Goal: Information Seeking & Learning: Learn about a topic

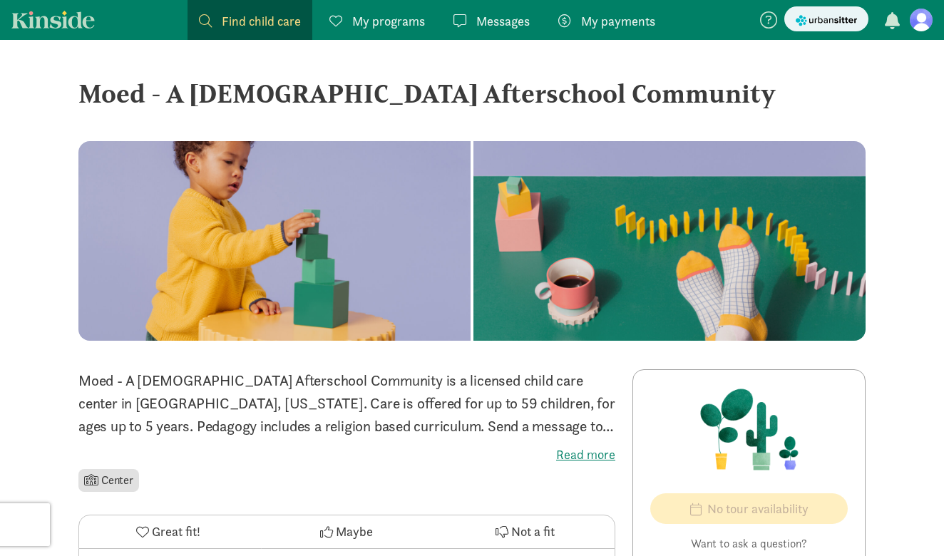
click at [218, 30] on div "Find child care Find" at bounding box center [250, 20] width 102 height 19
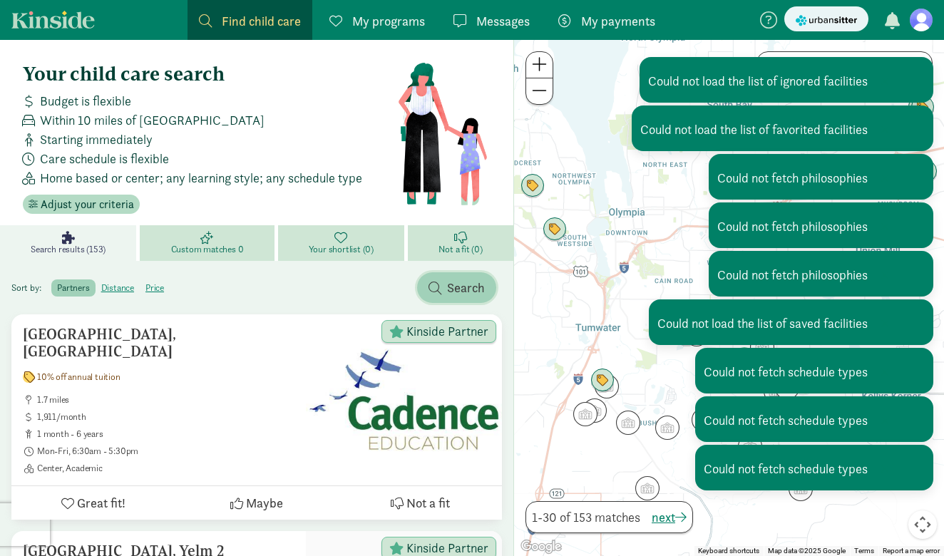
click at [444, 295] on span "Search" at bounding box center [457, 287] width 56 height 19
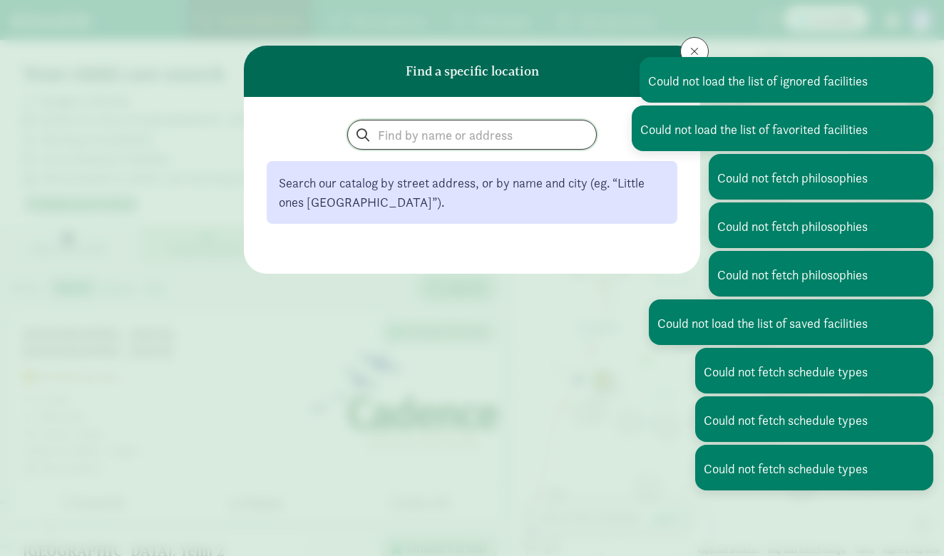
click at [445, 138] on input "search" at bounding box center [472, 135] width 248 height 29
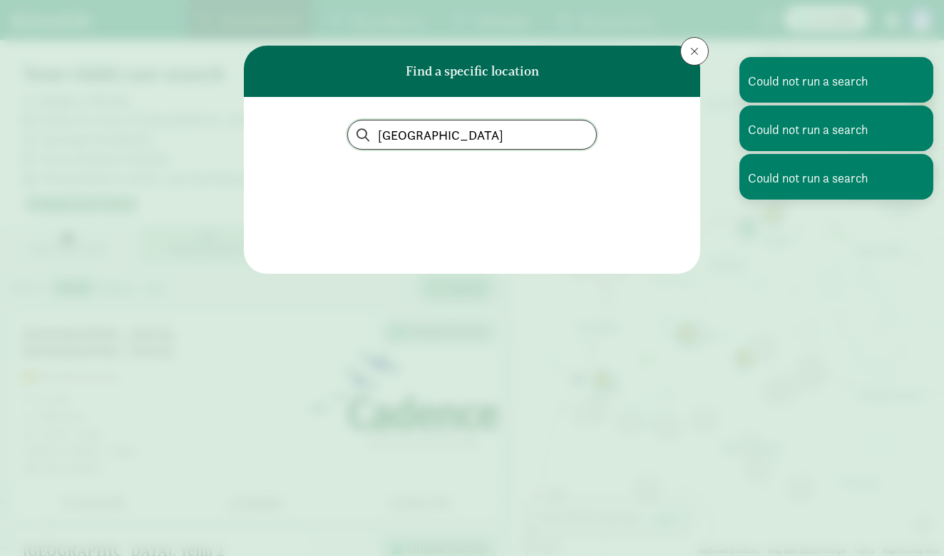
type input "Ohana School"
drag, startPoint x: 153, startPoint y: 97, endPoint x: 164, endPoint y: 44, distance: 54.7
click at [153, 96] on div "Find a specific location Ohana School" at bounding box center [472, 278] width 944 height 556
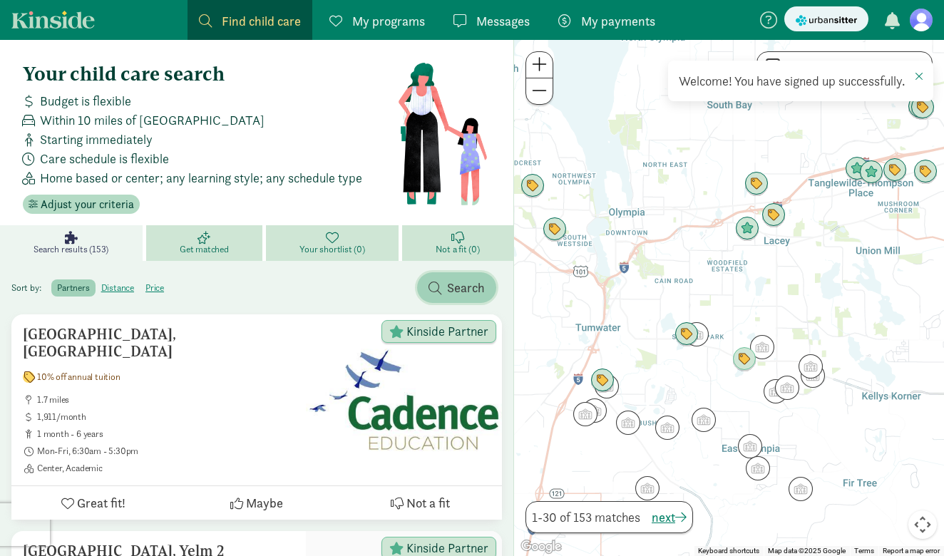
click at [474, 282] on span "Search" at bounding box center [466, 287] width 38 height 19
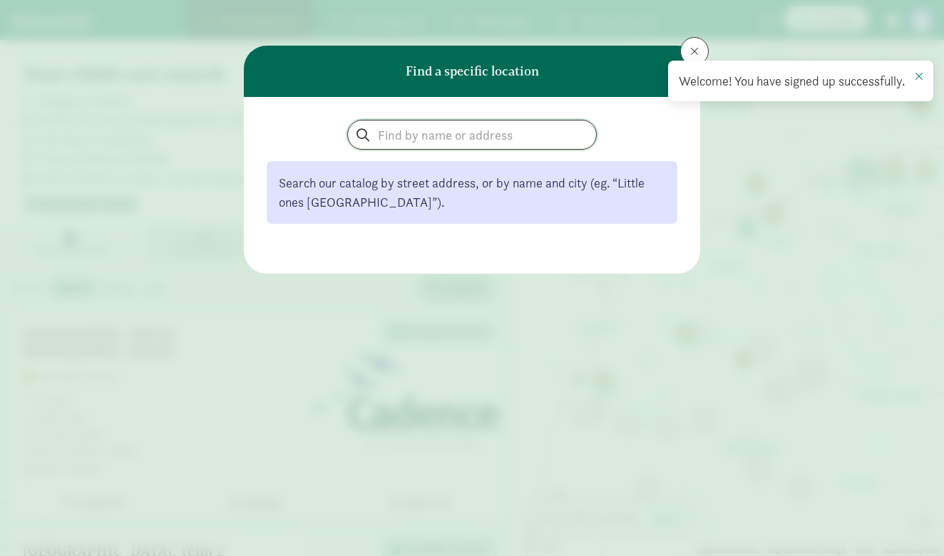
click at [438, 134] on input "search" at bounding box center [472, 135] width 248 height 29
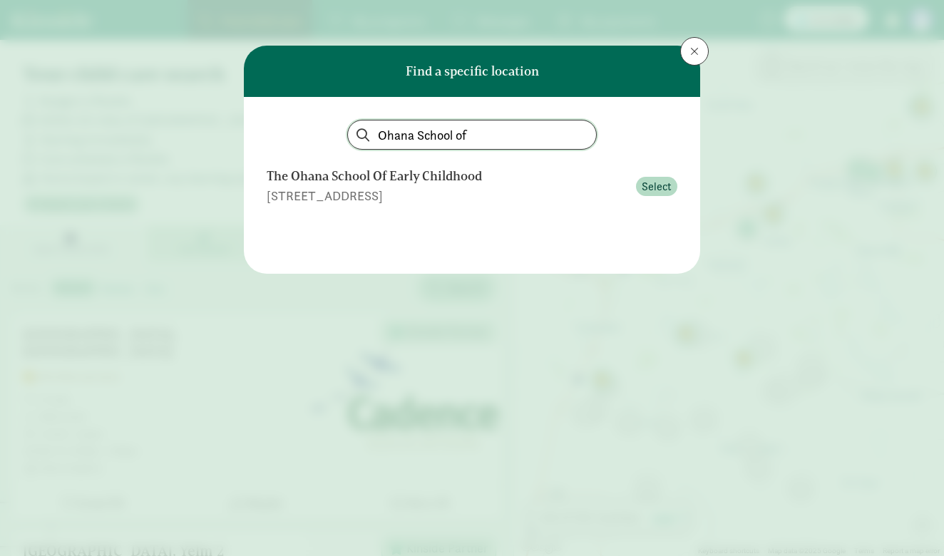
type input "Ohana School of"
drag, startPoint x: 657, startPoint y: 308, endPoint x: 681, endPoint y: 291, distance: 29.1
click at [656, 307] on div "Find a specific location Ohana School of The Ohana School Of Early Childhood 83…" at bounding box center [472, 278] width 944 height 556
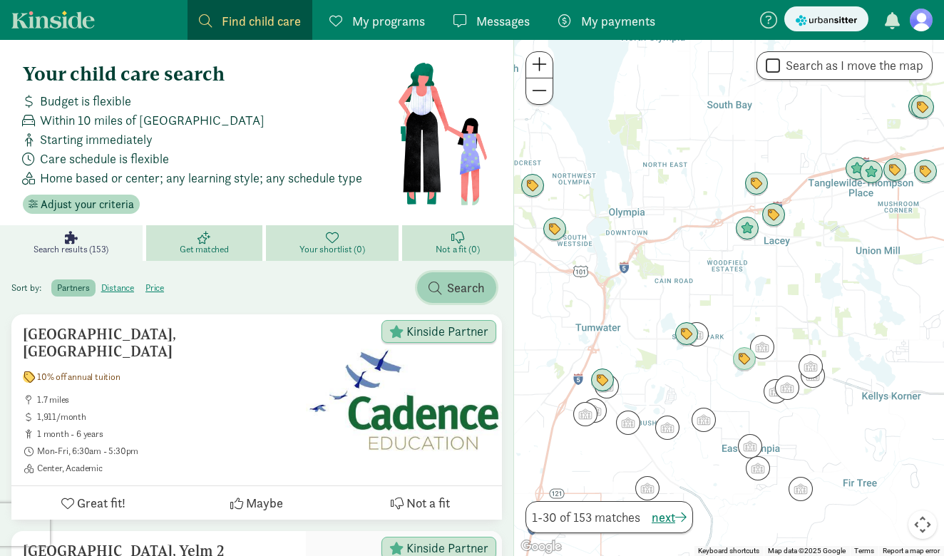
click at [463, 292] on span "Search" at bounding box center [466, 287] width 38 height 19
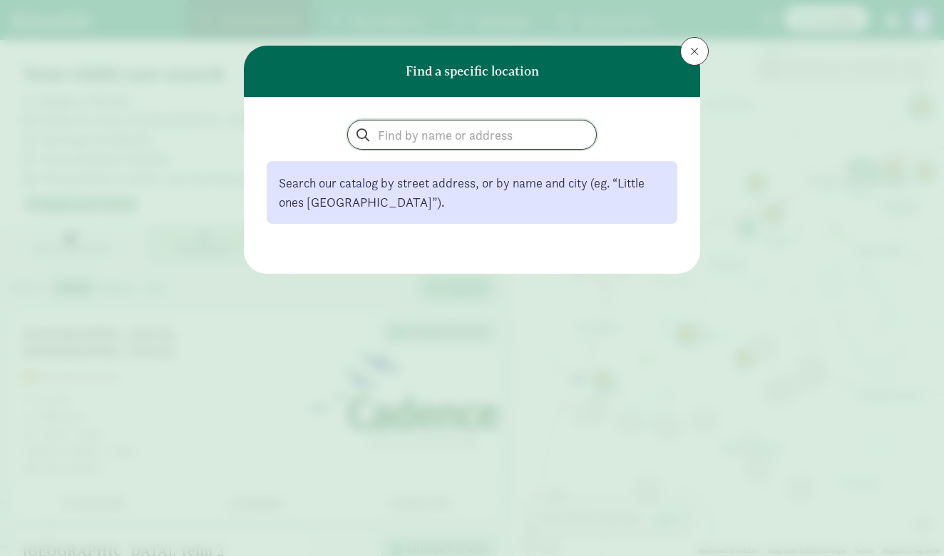
click at [489, 143] on input "search" at bounding box center [472, 135] width 248 height 29
click at [489, 142] on input "search" at bounding box center [472, 135] width 248 height 29
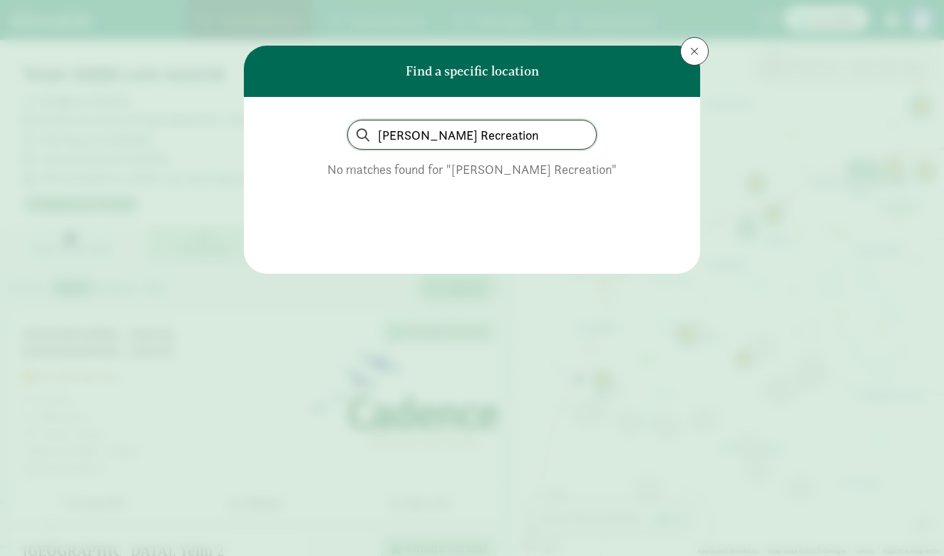
click at [489, 138] on input "Livingston Recreation" at bounding box center [472, 135] width 248 height 29
click at [488, 138] on input "Livingston Recreation" at bounding box center [472, 135] width 248 height 29
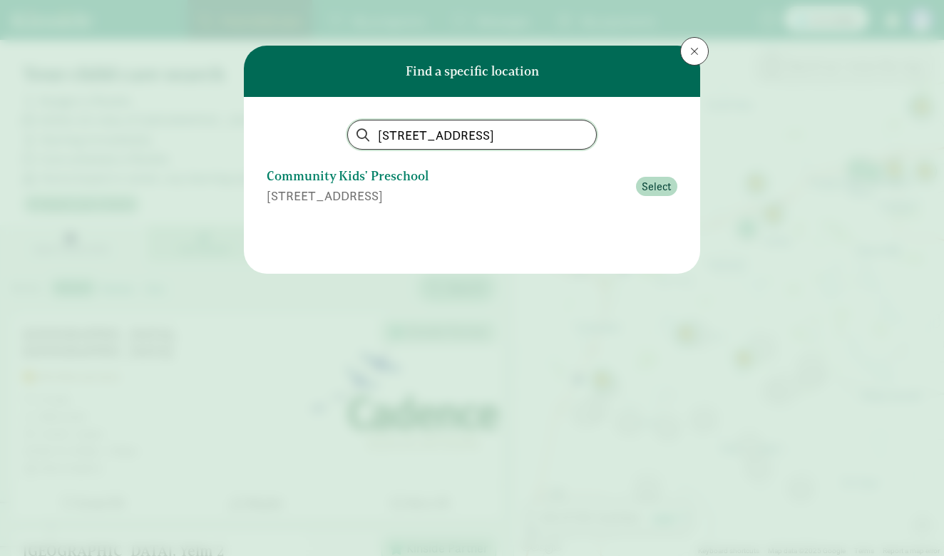
type input "204 Hillside Ave"
click at [320, 182] on div "Community Kids' Preschool" at bounding box center [447, 176] width 361 height 19
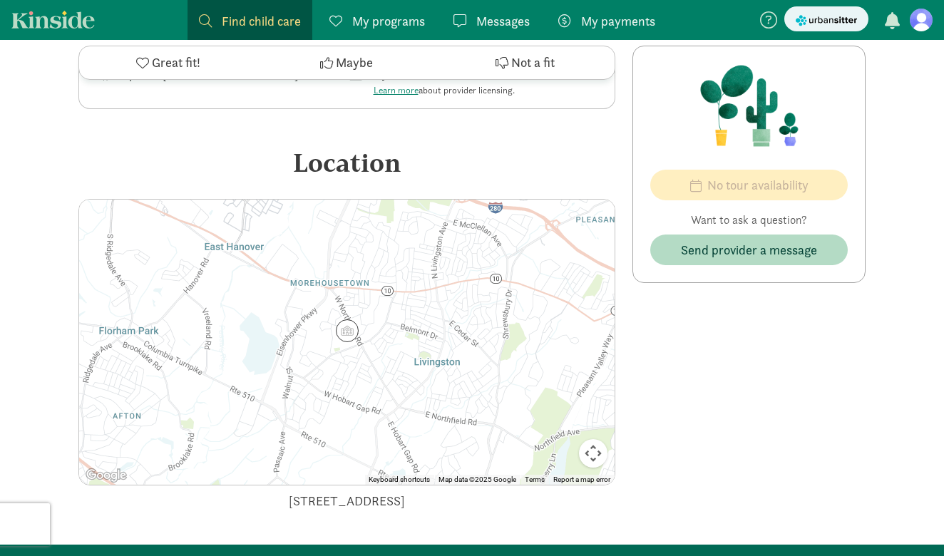
scroll to position [475, 0]
